Goal: Navigation & Orientation: Find specific page/section

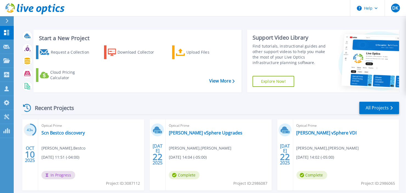
click at [147, 94] on div "Start a New Project Request a Collection Download Collector Upload Files Cloud …" at bounding box center [210, 60] width 378 height 71
